Goal: Task Accomplishment & Management: Use online tool/utility

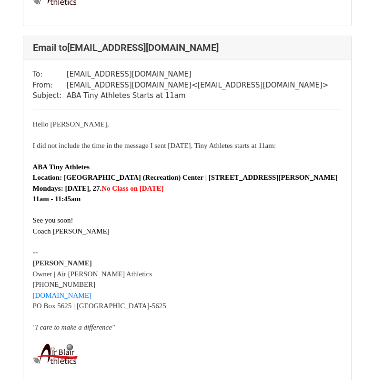
scroll to position [761, 0]
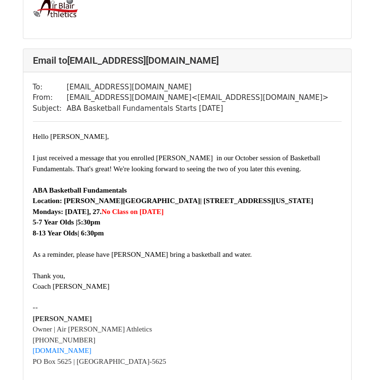
scroll to position [428, 0]
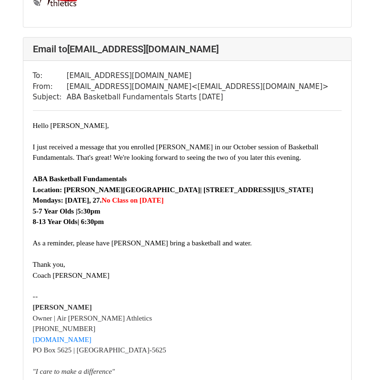
scroll to position [1259, 0]
